Goal: Find specific page/section: Find specific page/section

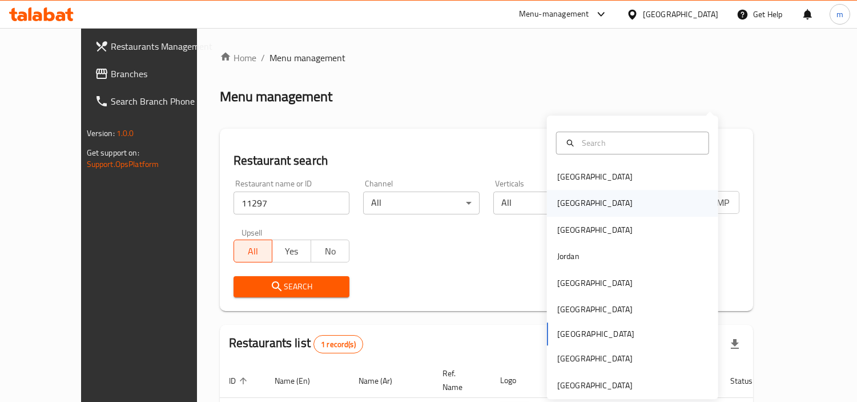
scroll to position [86, 0]
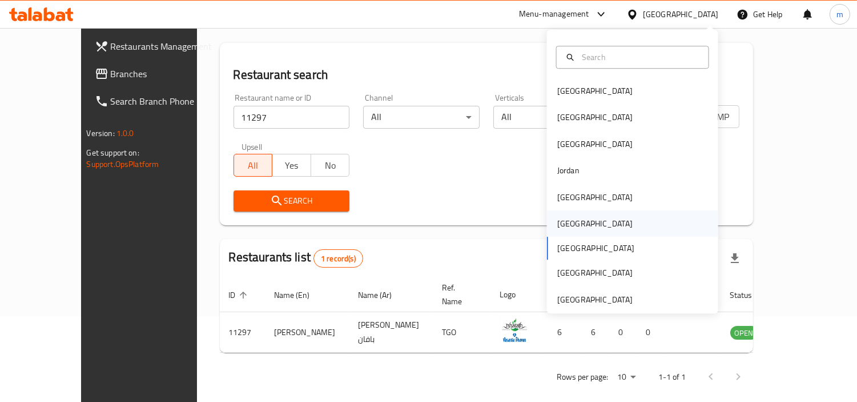
click at [562, 225] on div "[GEOGRAPHIC_DATA]" at bounding box center [595, 223] width 75 height 13
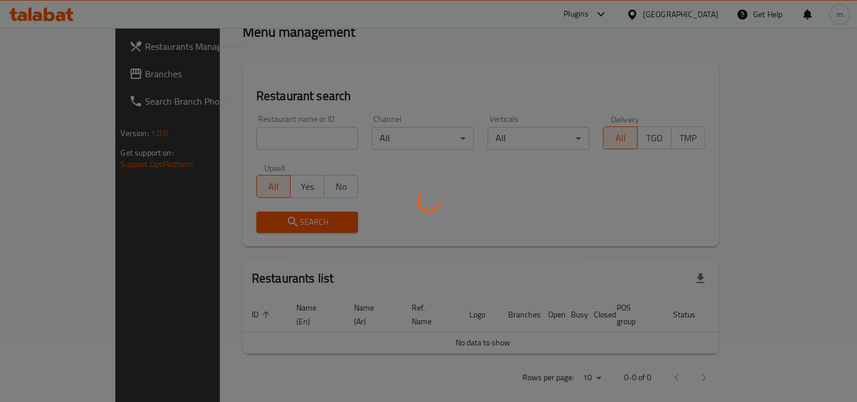
scroll to position [86, 0]
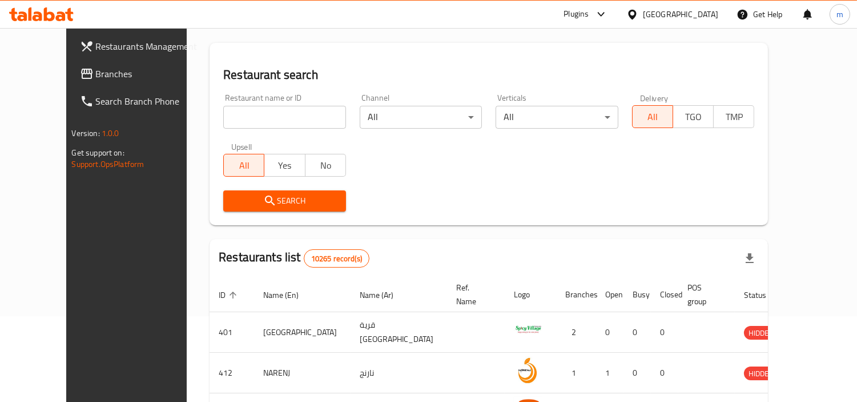
click at [96, 71] on span "Branches" at bounding box center [148, 74] width 105 height 14
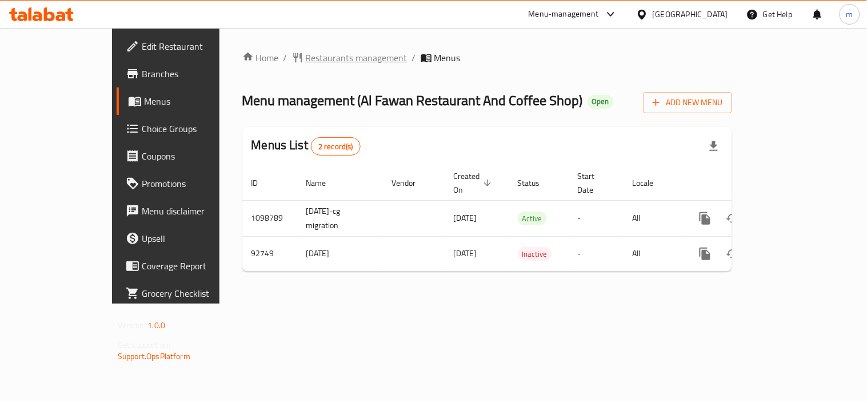
click at [306, 55] on span "Restaurants management" at bounding box center [357, 58] width 102 height 14
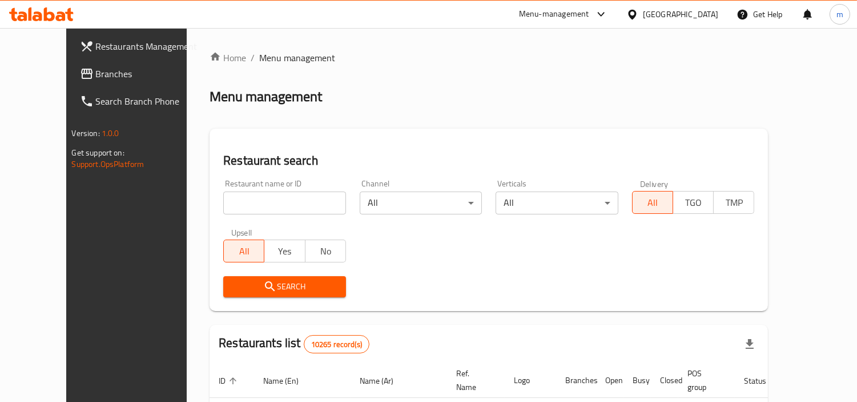
click at [270, 200] on input "search" at bounding box center [284, 202] width 123 height 23
paste input "601692"
type input "601692"
click button "Search" at bounding box center [284, 286] width 123 height 21
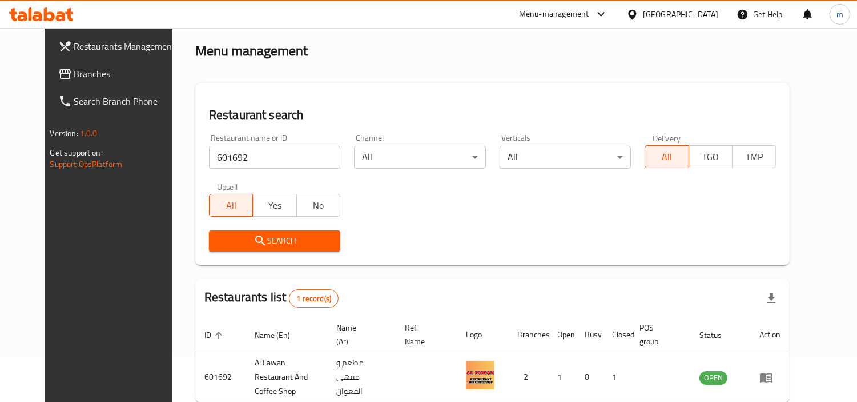
scroll to position [98, 0]
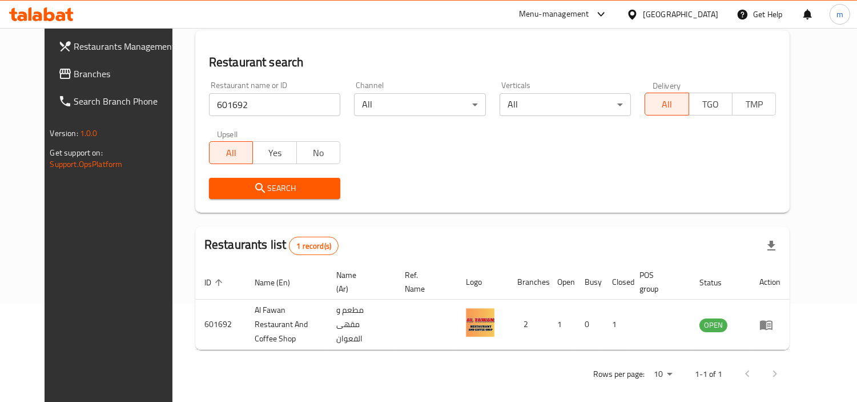
click at [699, 18] on div "Oman" at bounding box center [680, 14] width 75 height 13
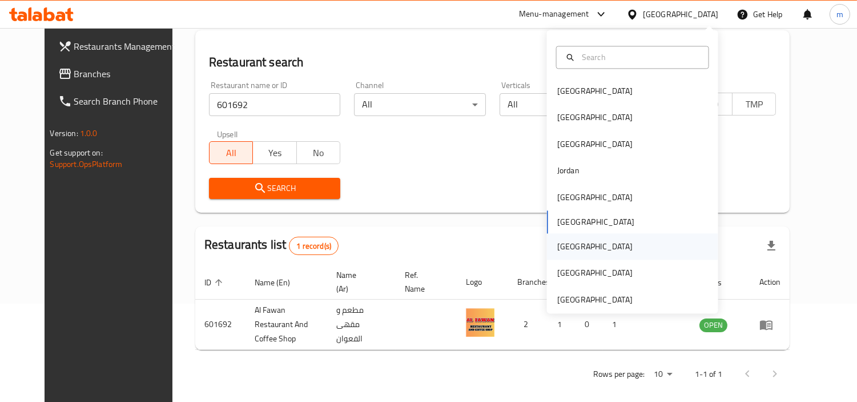
click at [558, 249] on div "[GEOGRAPHIC_DATA]" at bounding box center [595, 246] width 75 height 13
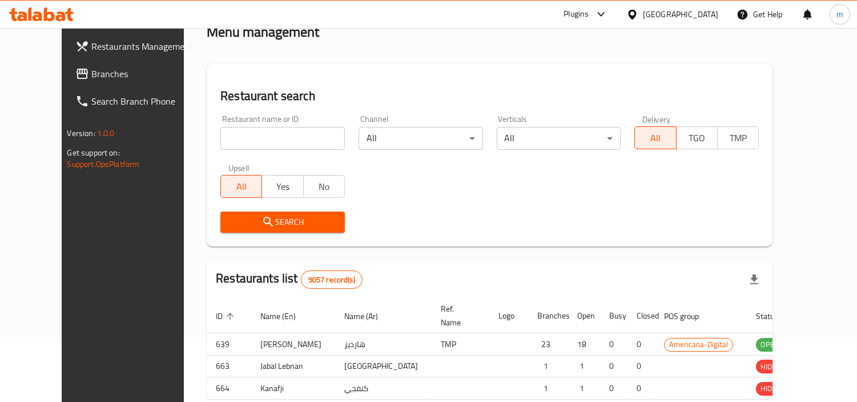
scroll to position [98, 0]
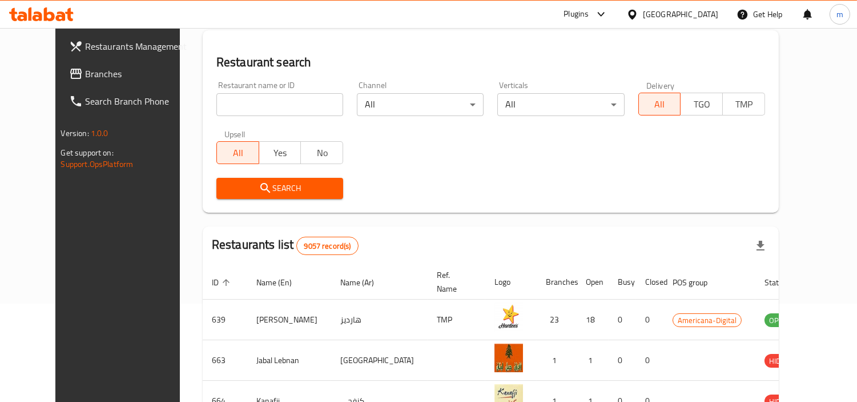
drag, startPoint x: 54, startPoint y: 70, endPoint x: 75, endPoint y: 81, distance: 23.5
click at [85, 70] on span "Branches" at bounding box center [137, 74] width 105 height 14
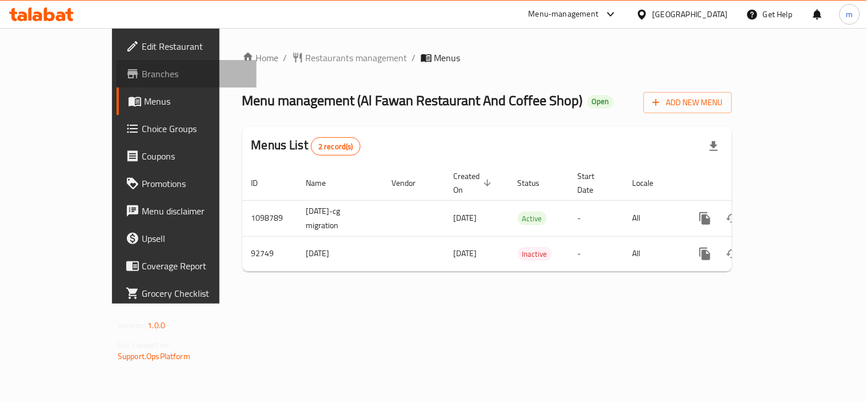
click at [142, 67] on span "Branches" at bounding box center [195, 74] width 106 height 14
click at [440, 81] on div "Home / Restaurants management / Menus Menu management ( Al Fawan Restaurant And…" at bounding box center [487, 166] width 490 height 230
click at [306, 60] on span "Restaurants management" at bounding box center [357, 58] width 102 height 14
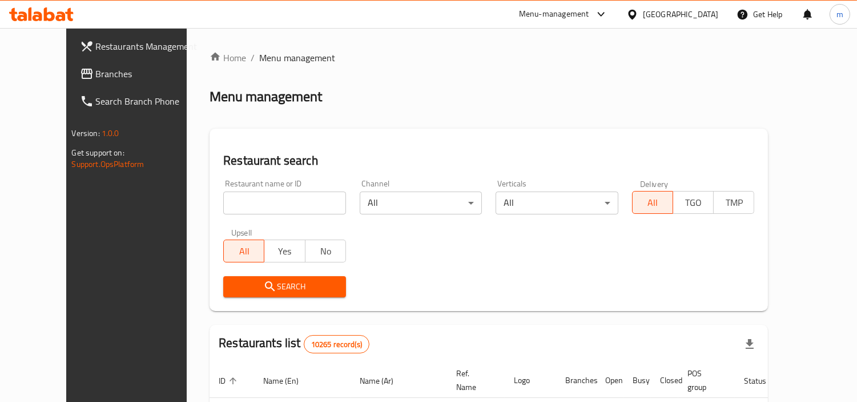
click at [263, 202] on input "search" at bounding box center [284, 202] width 123 height 23
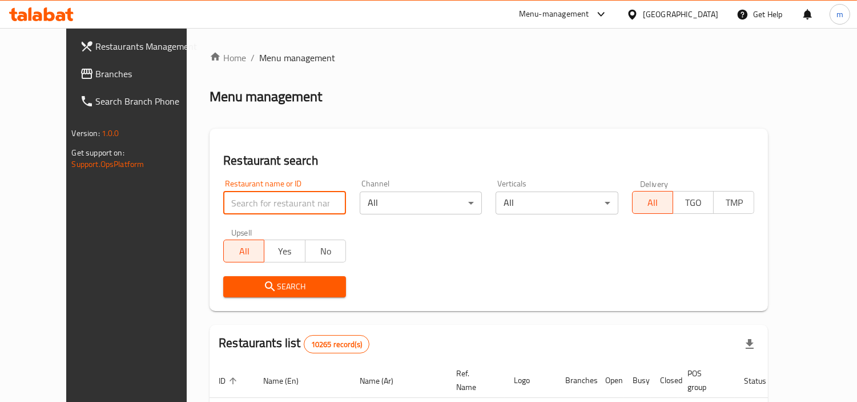
paste input "601692"
type input "601692"
click at [303, 280] on span "Search" at bounding box center [285, 286] width 105 height 14
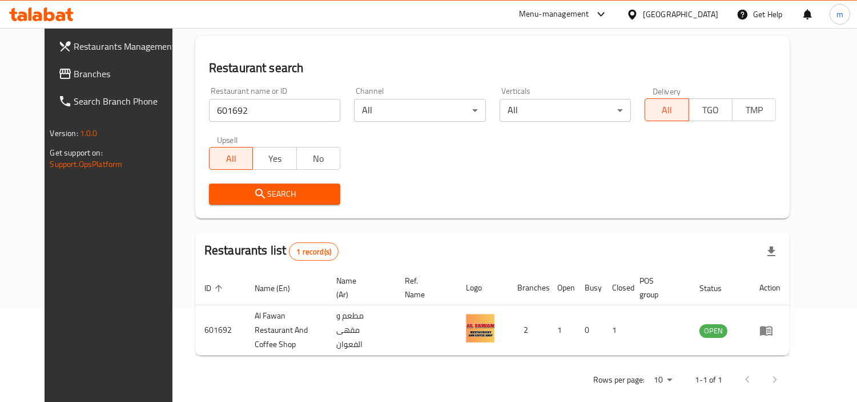
scroll to position [98, 0]
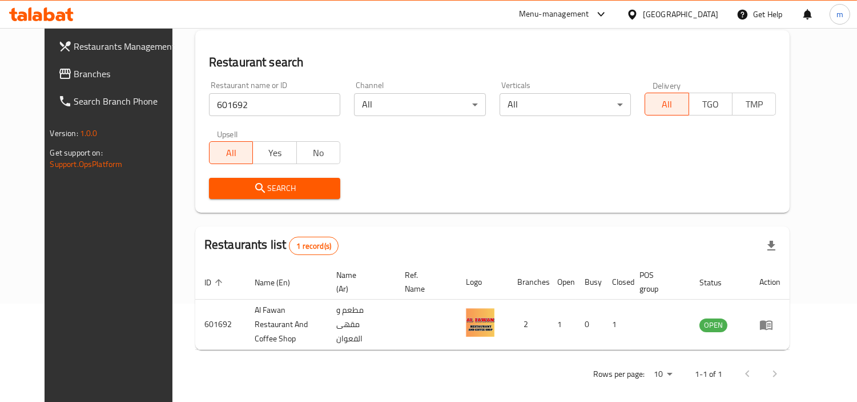
click at [700, 13] on div "[GEOGRAPHIC_DATA]" at bounding box center [680, 14] width 75 height 13
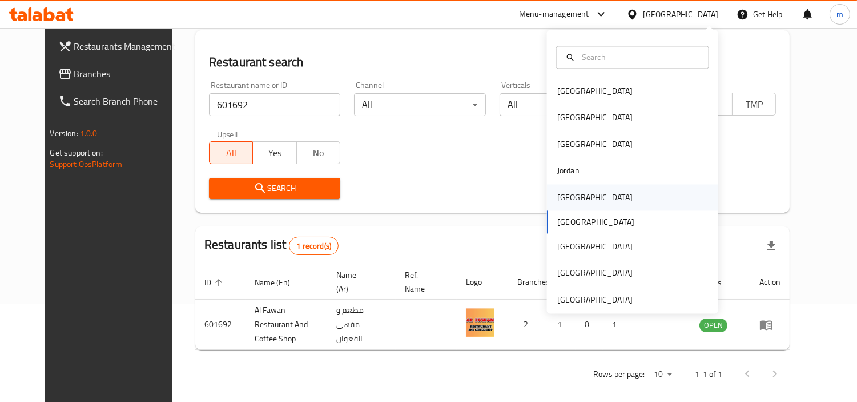
click at [580, 203] on div "Kuwait" at bounding box center [595, 197] width 94 height 26
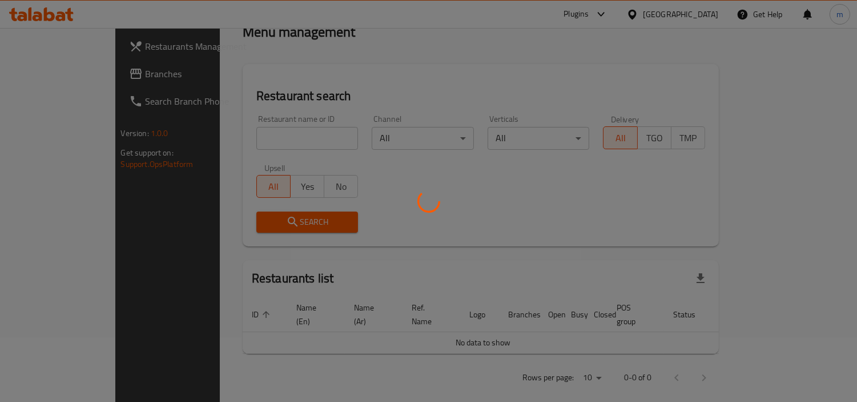
scroll to position [98, 0]
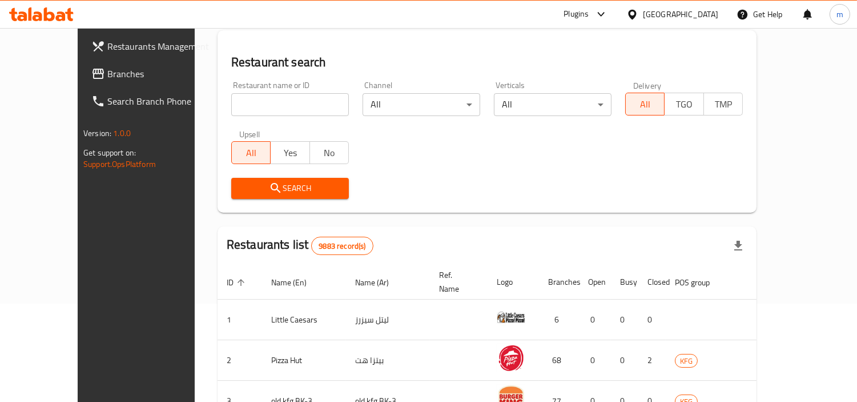
click at [107, 73] on span "Branches" at bounding box center [159, 74] width 105 height 14
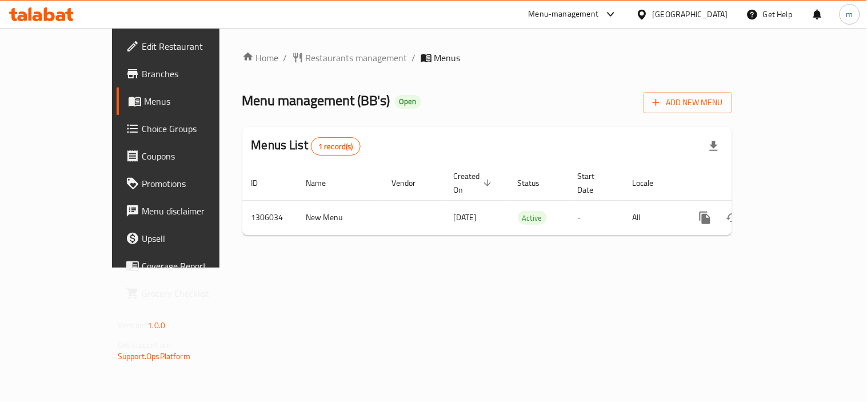
click at [306, 56] on span "Restaurants management" at bounding box center [357, 58] width 102 height 14
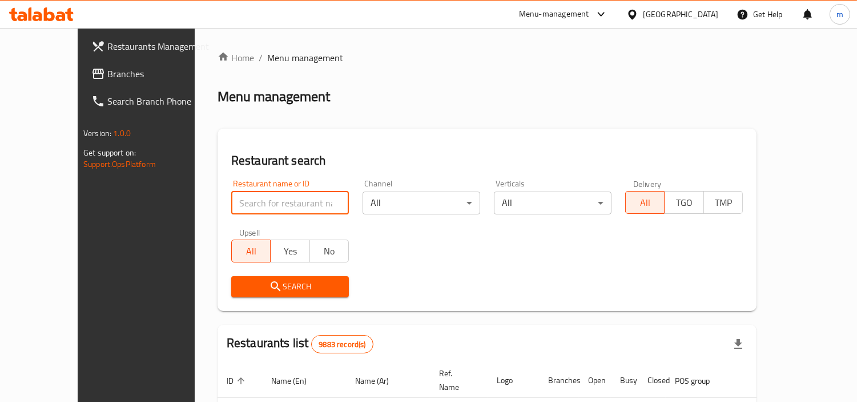
click at [249, 193] on input "search" at bounding box center [290, 202] width 118 height 23
paste input "703950"
type input "703950"
click button "Search" at bounding box center [290, 286] width 118 height 21
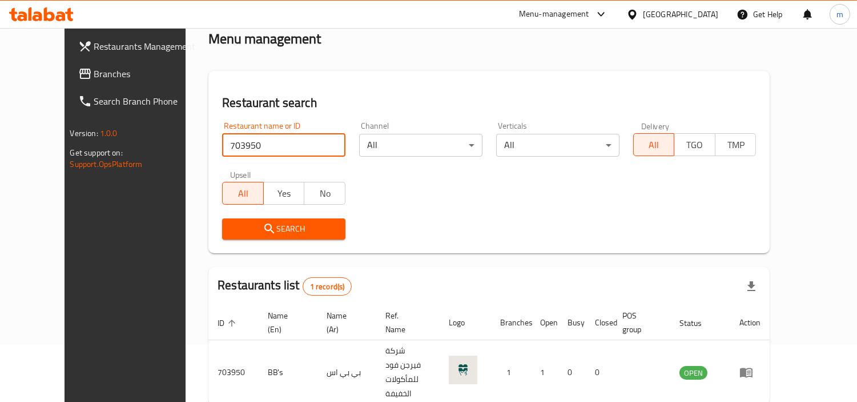
scroll to position [98, 0]
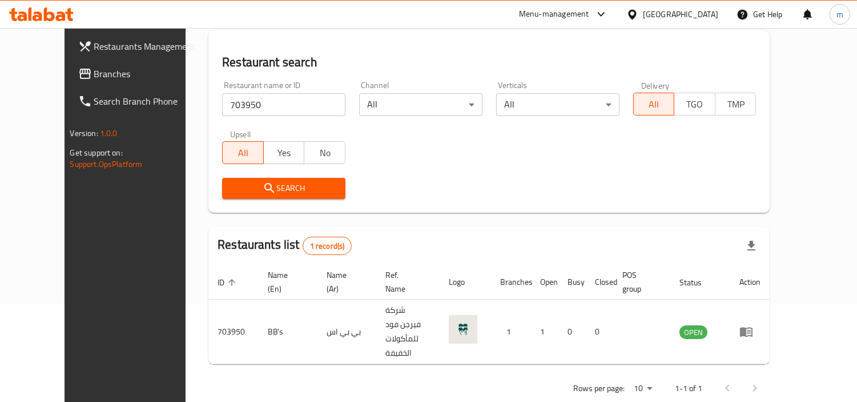
click at [695, 15] on div "Kuwait" at bounding box center [680, 14] width 75 height 13
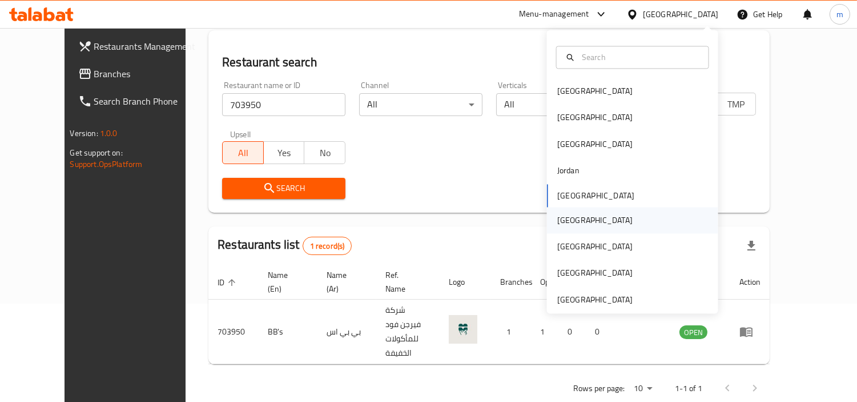
click at [561, 223] on div "[GEOGRAPHIC_DATA]" at bounding box center [595, 220] width 75 height 13
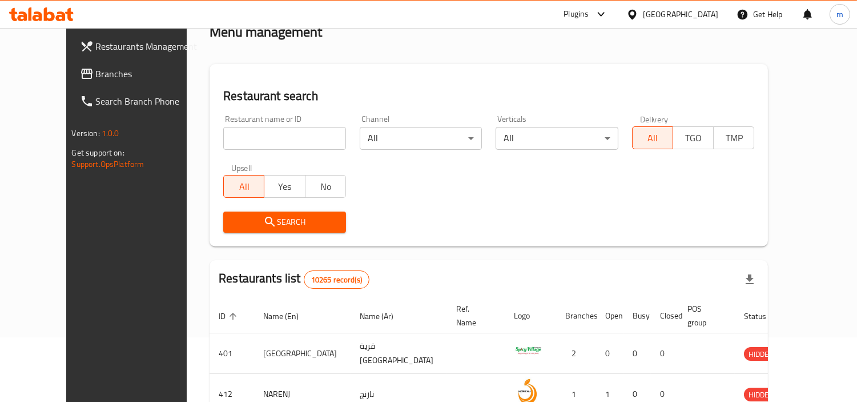
scroll to position [98, 0]
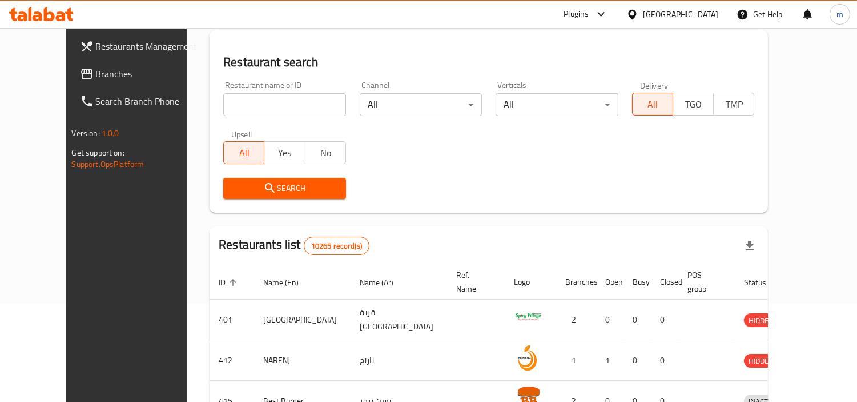
click at [96, 74] on span "Branches" at bounding box center [148, 74] width 105 height 14
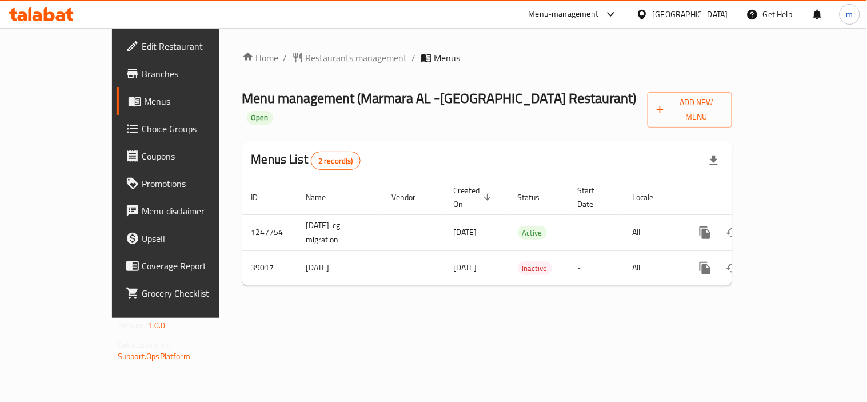
click at [306, 60] on span "Restaurants management" at bounding box center [357, 58] width 102 height 14
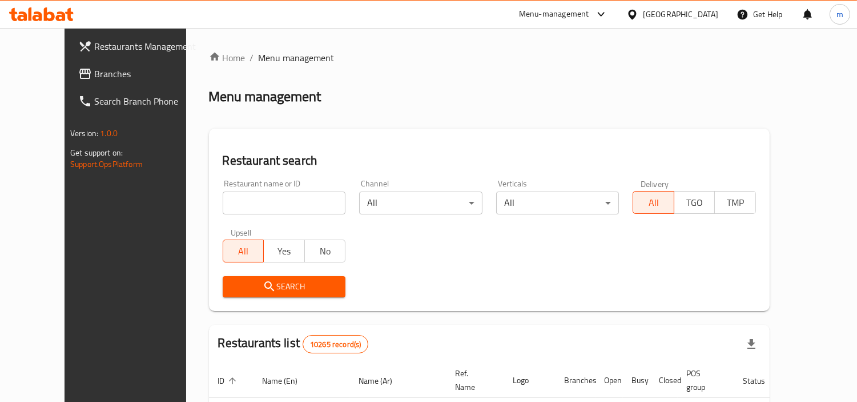
click at [256, 197] on input "search" at bounding box center [284, 202] width 123 height 23
paste input "20285"
type input "20285"
click button "Search" at bounding box center [284, 286] width 123 height 21
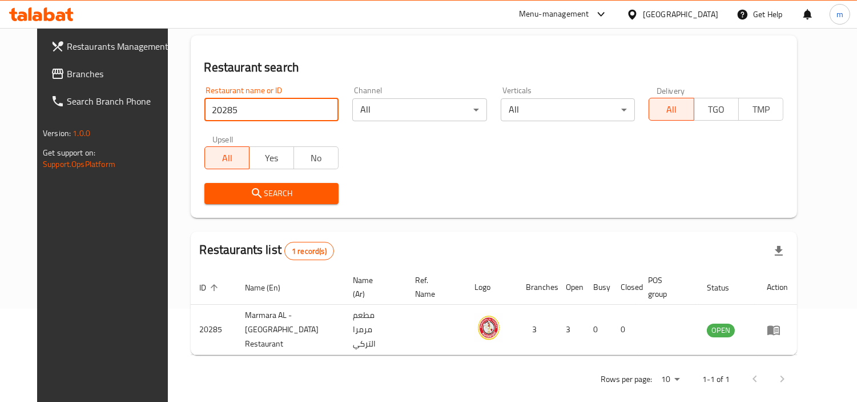
scroll to position [98, 0]
